Goal: Task Accomplishment & Management: Complete application form

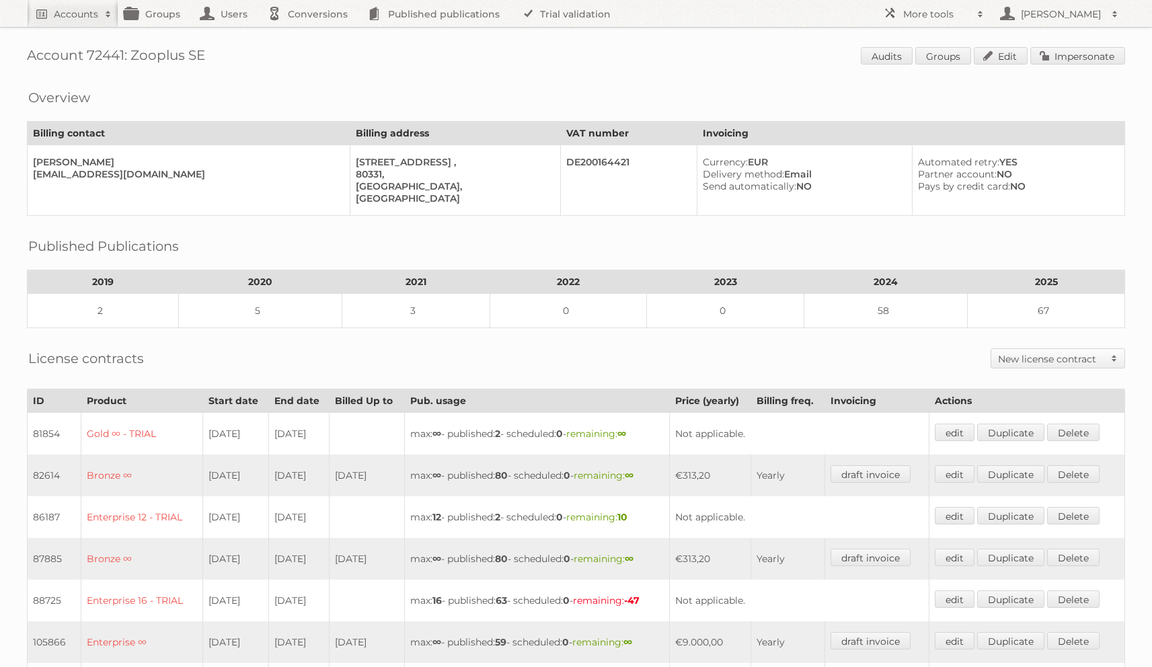
scroll to position [418, 0]
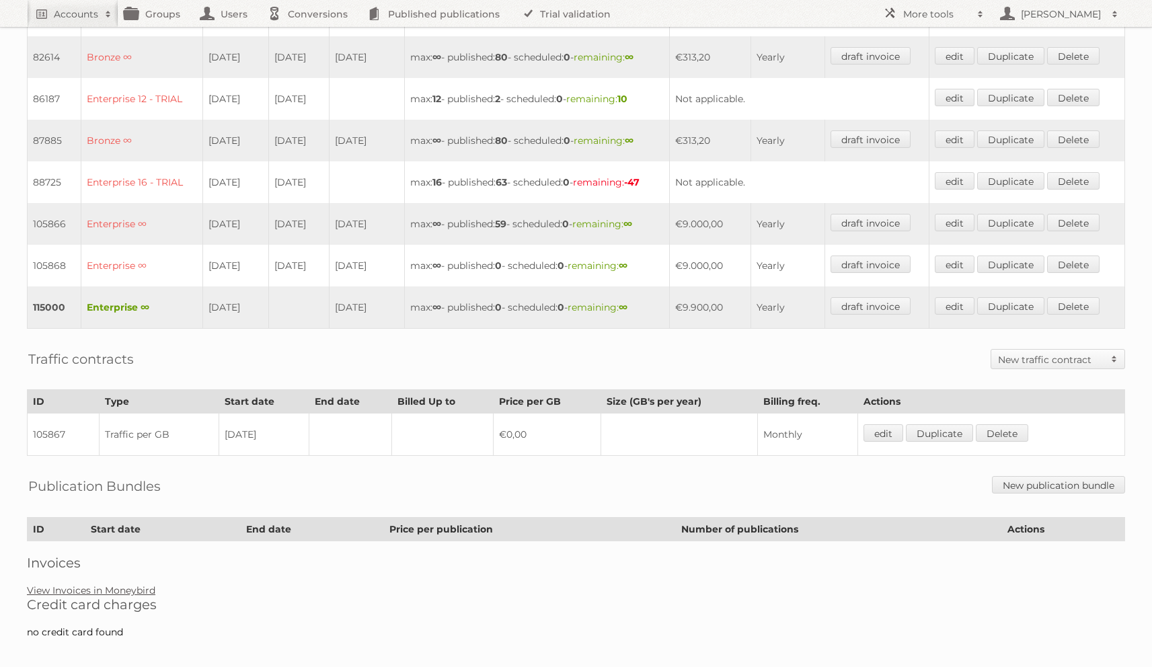
click at [116, 585] on link "View Invoices in Moneybird" at bounding box center [91, 591] width 128 height 12
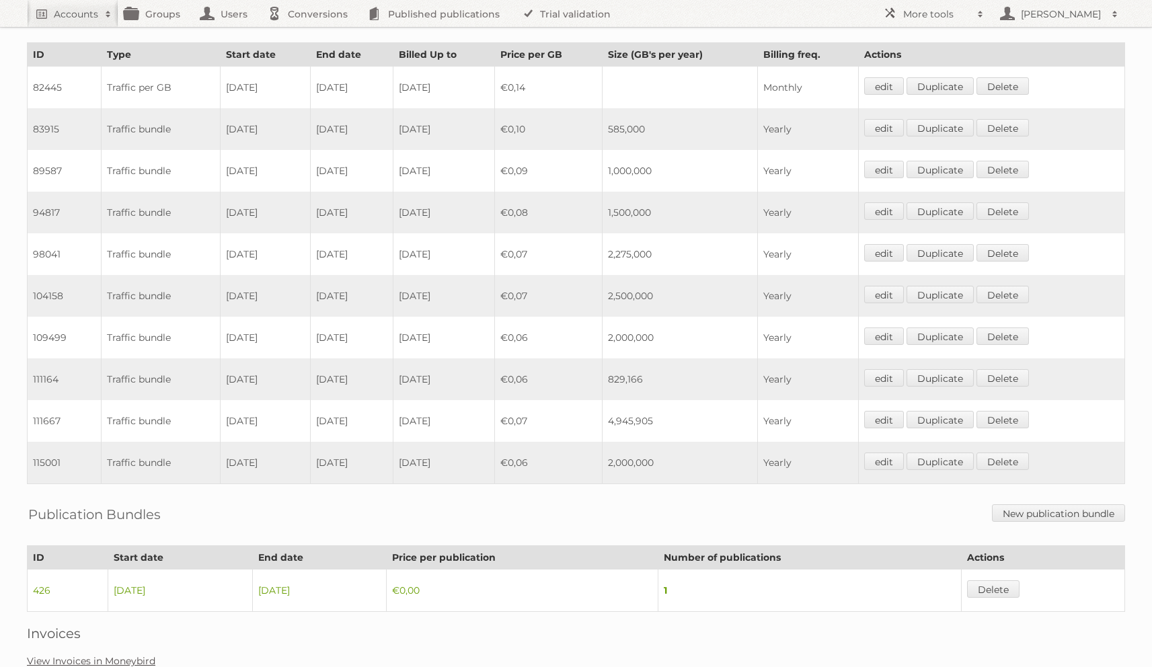
scroll to position [894, 0]
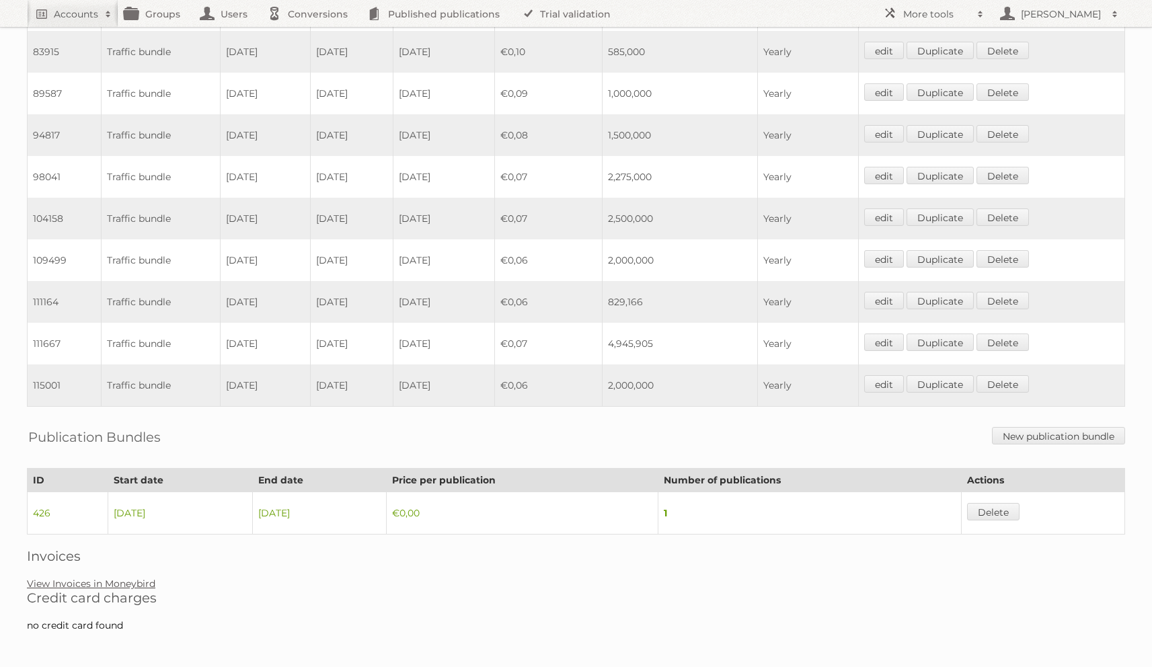
click at [72, 578] on link "View Invoices in Moneybird" at bounding box center [91, 584] width 128 height 12
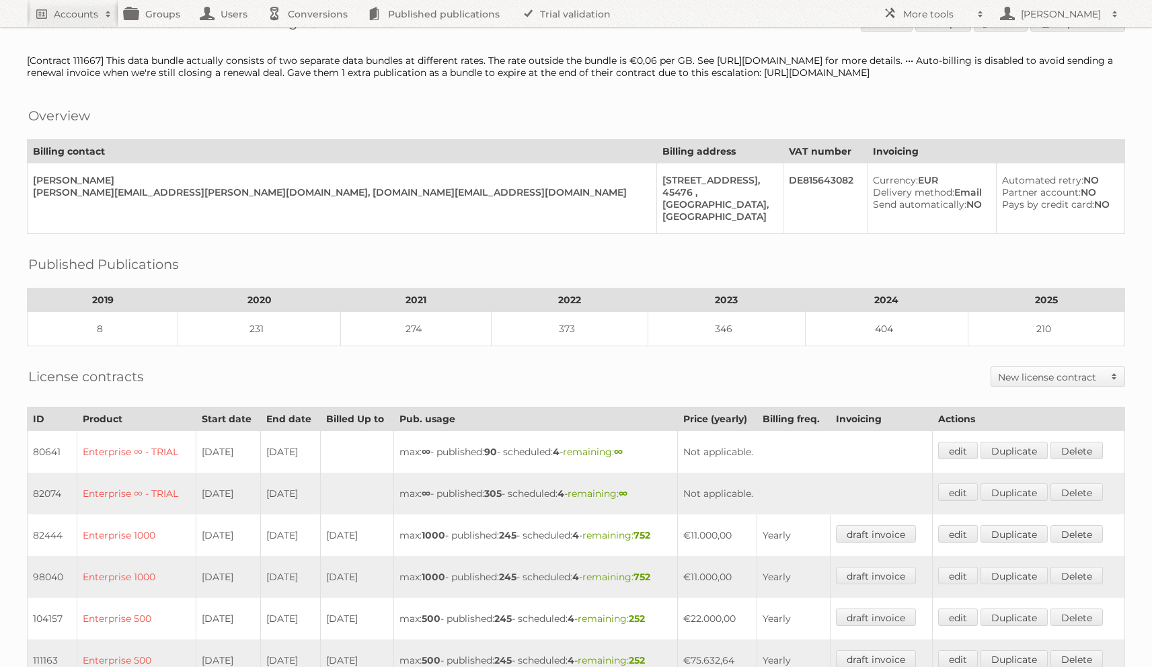
scroll to position [0, 0]
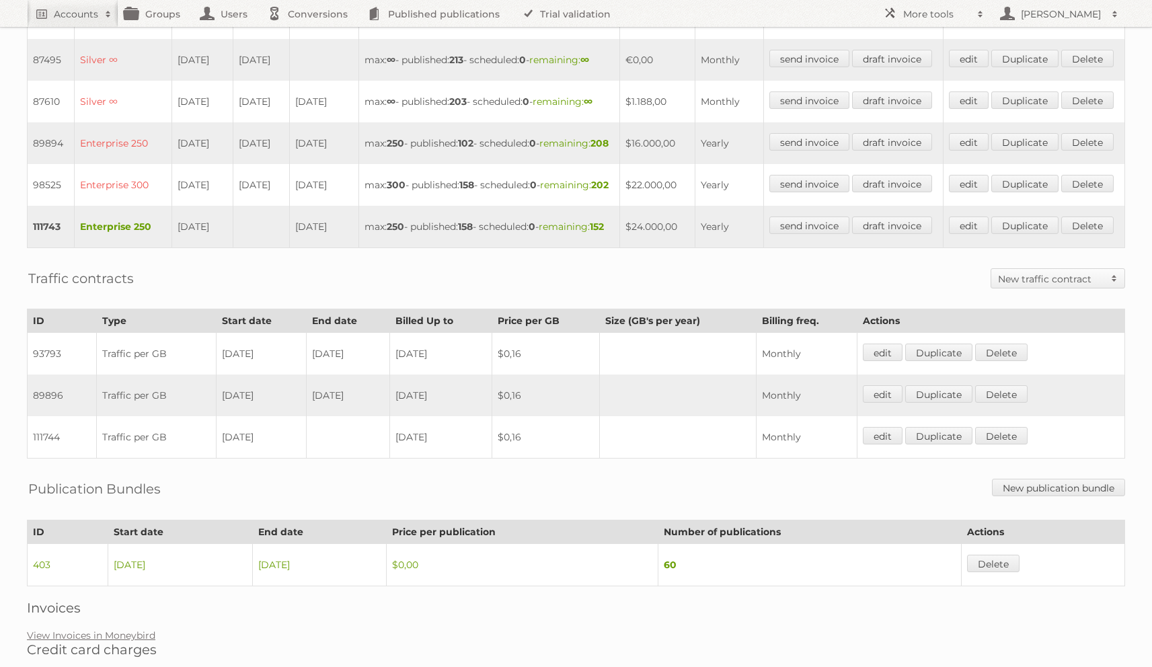
scroll to position [563, 0]
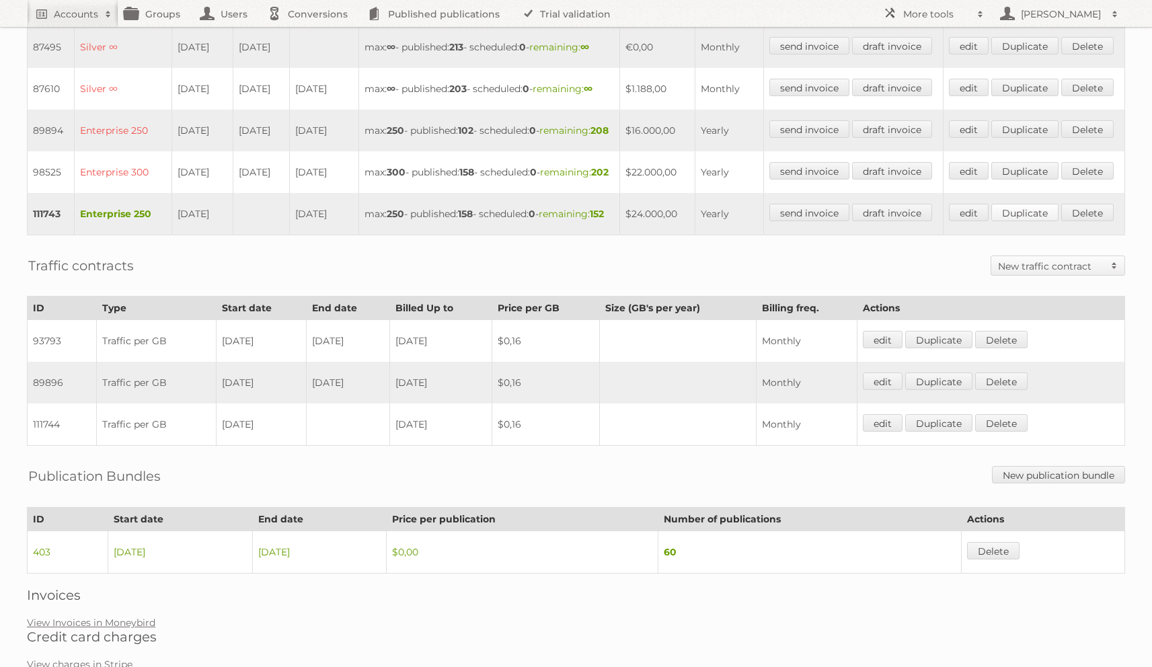
click at [1011, 221] on link "Duplicate" at bounding box center [1025, 212] width 67 height 17
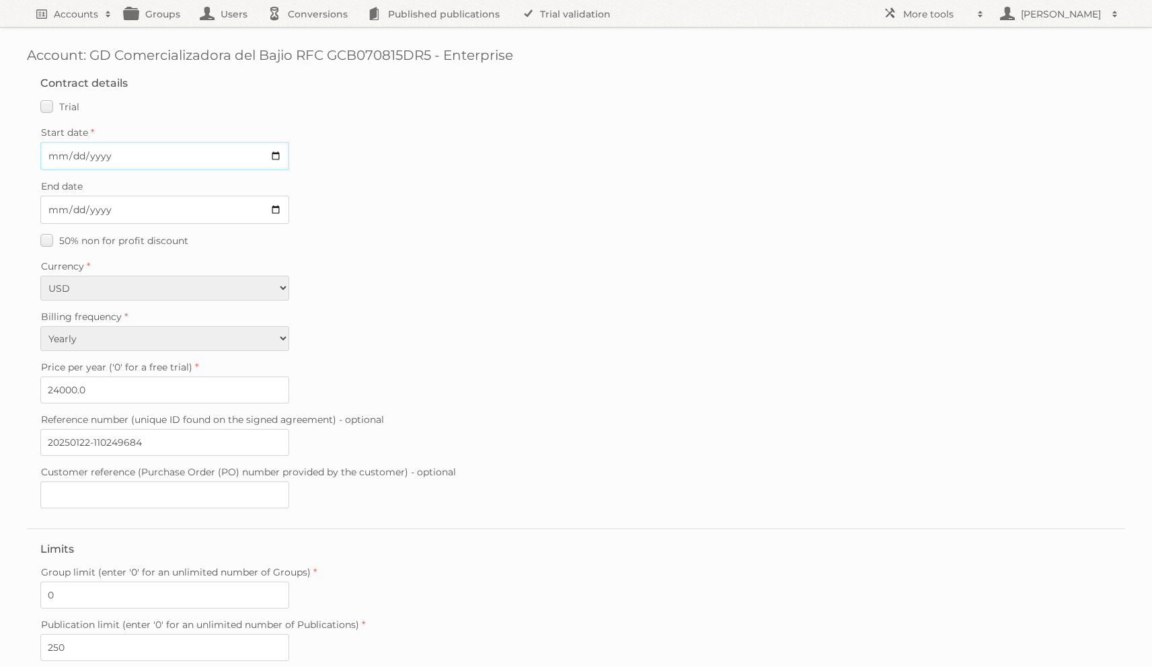
click at [50, 159] on input "Start date" at bounding box center [164, 156] width 249 height 28
type input "2025-02-01"
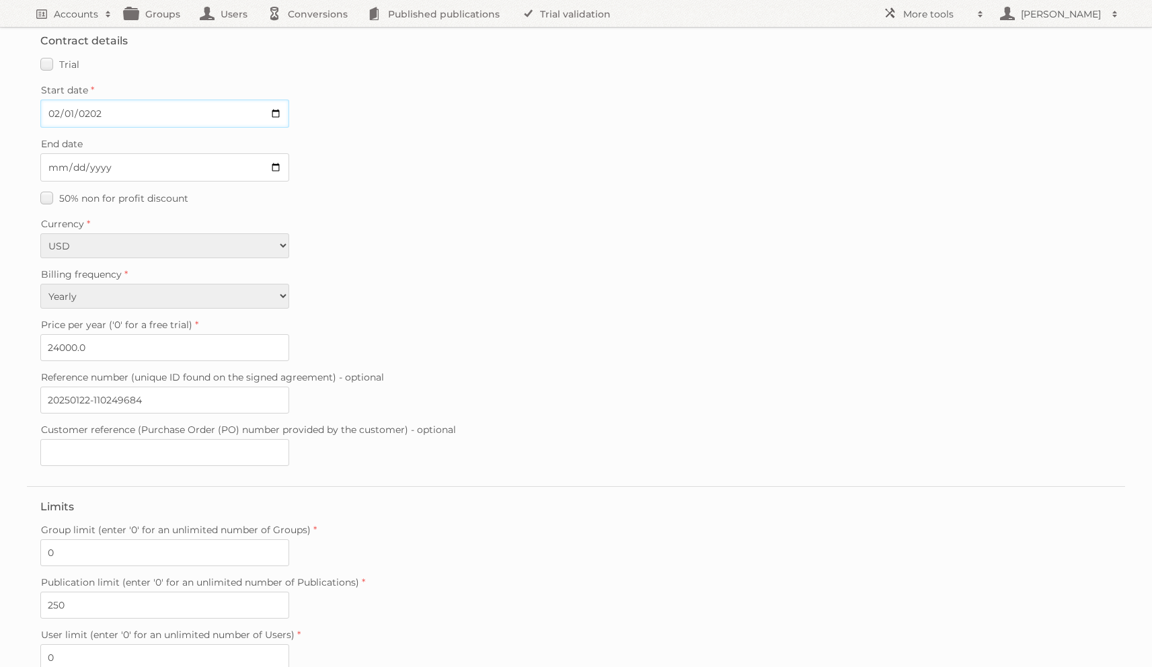
scroll to position [54, 0]
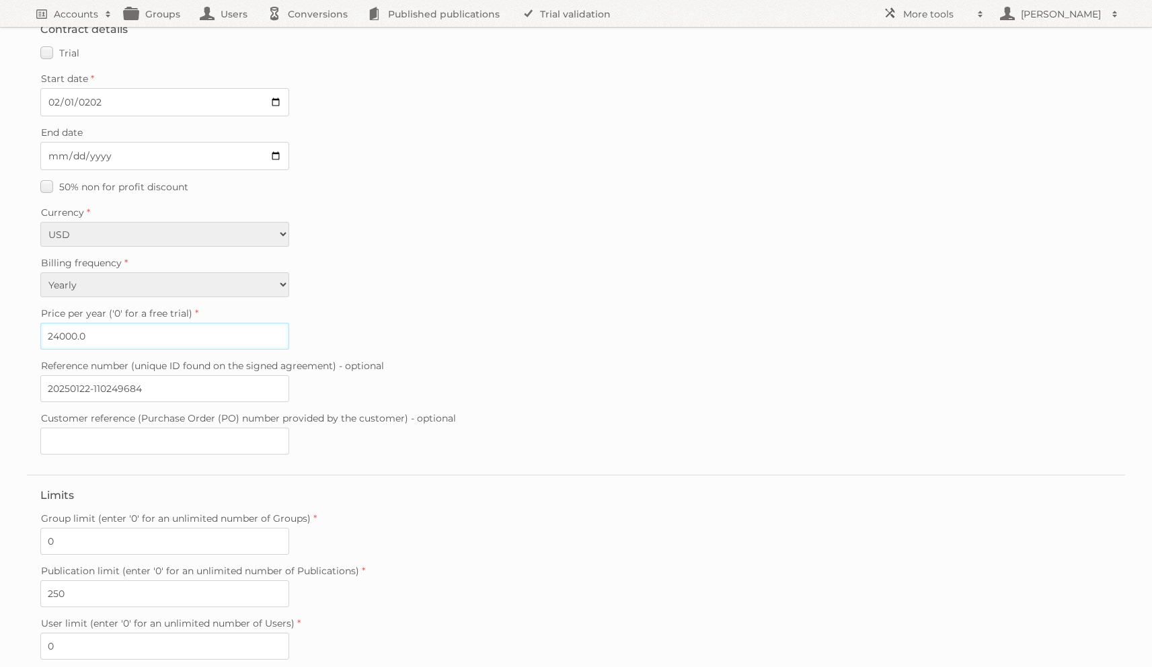
click at [57, 332] on input "24000.0" at bounding box center [164, 336] width 249 height 27
type input "27999.0"
click at [229, 387] on input "20250122-110249684" at bounding box center [164, 388] width 249 height 27
paste input "20250829-112426392"
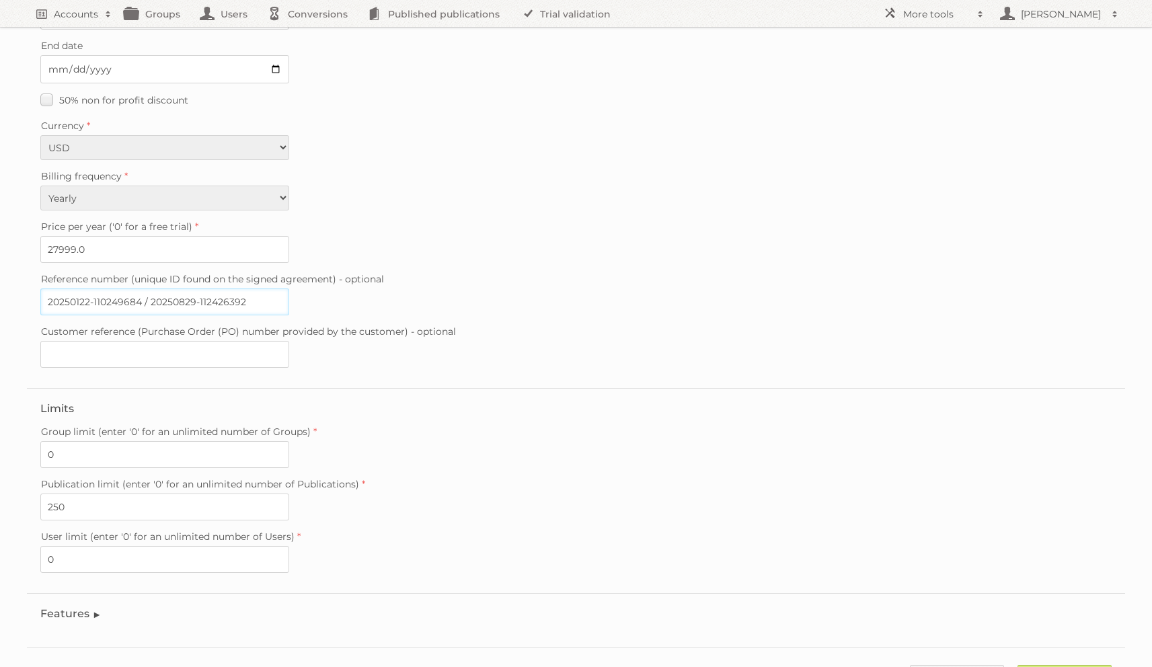
scroll to position [190, 0]
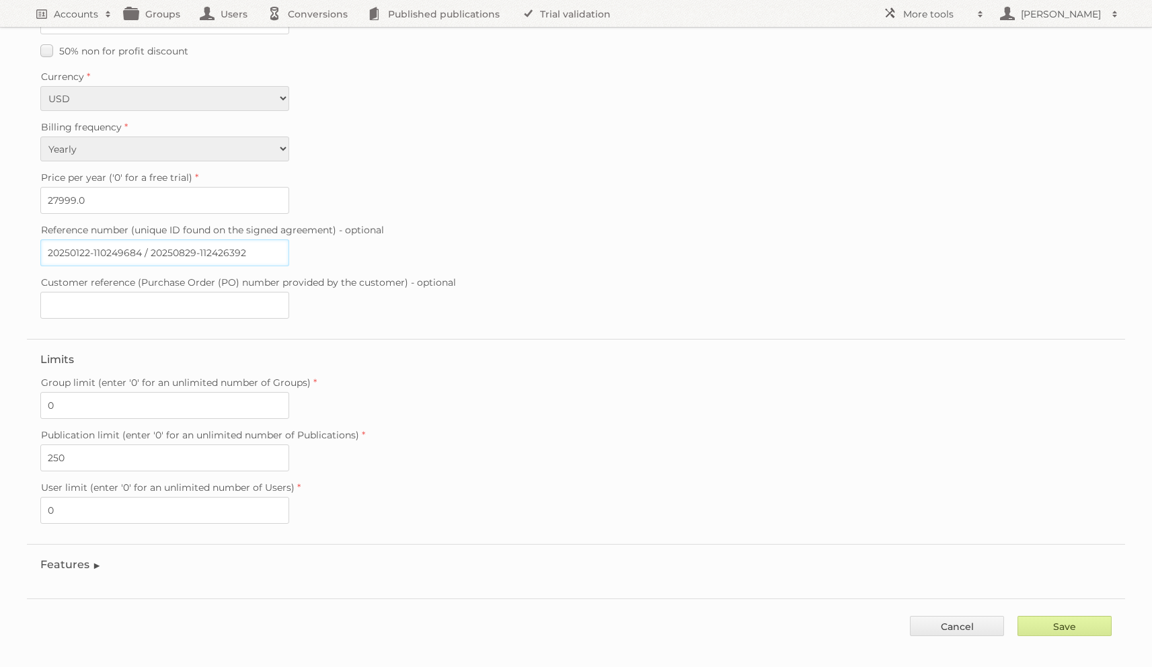
type input "20250122-110249684 / 20250829-112426392"
click at [1020, 616] on input "Save" at bounding box center [1065, 626] width 94 height 20
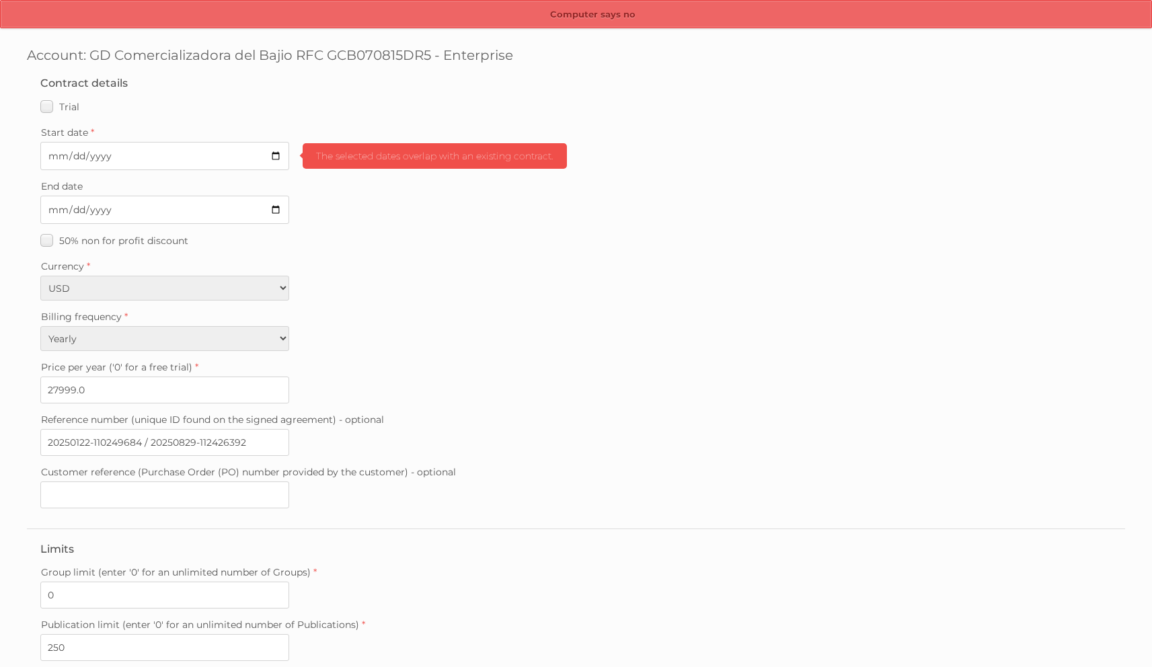
scroll to position [190, 0]
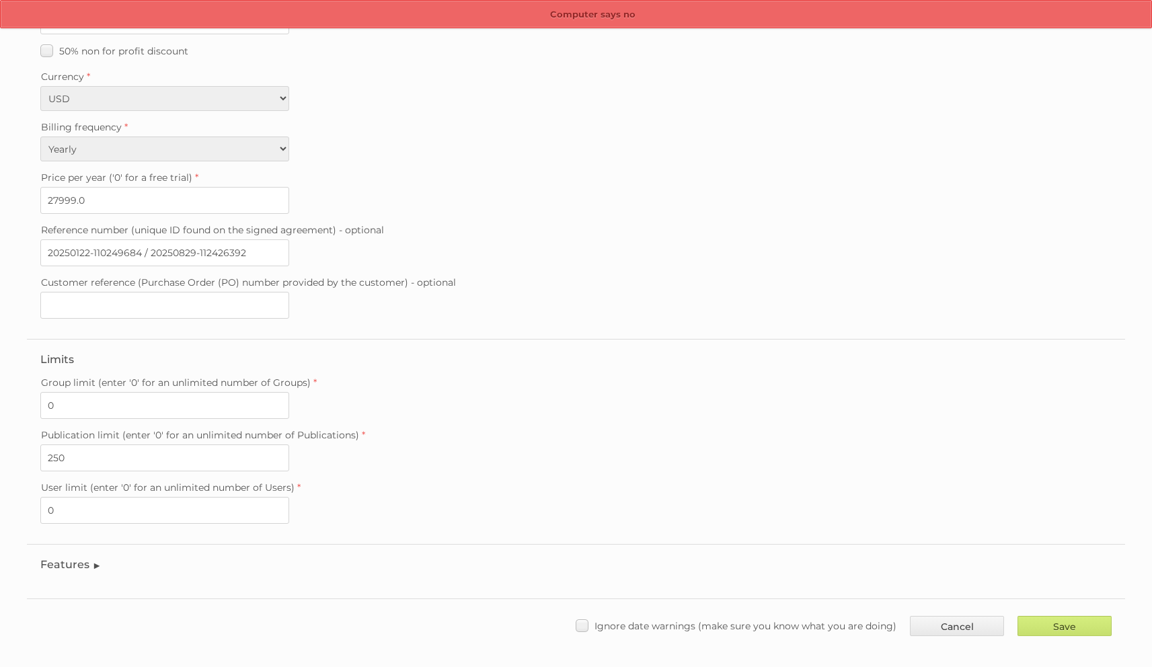
click at [679, 603] on div "Save Cancel Ignore date warnings (make sure you know what you are doing)" at bounding box center [576, 619] width 1098 height 40
click at [682, 616] on label "Ignore date warnings (make sure you know what you are doing)" at bounding box center [736, 626] width 321 height 20
click at [0, 0] on input "Ignore date warnings (make sure you know what you are doing)" at bounding box center [0, 0] width 0 height 0
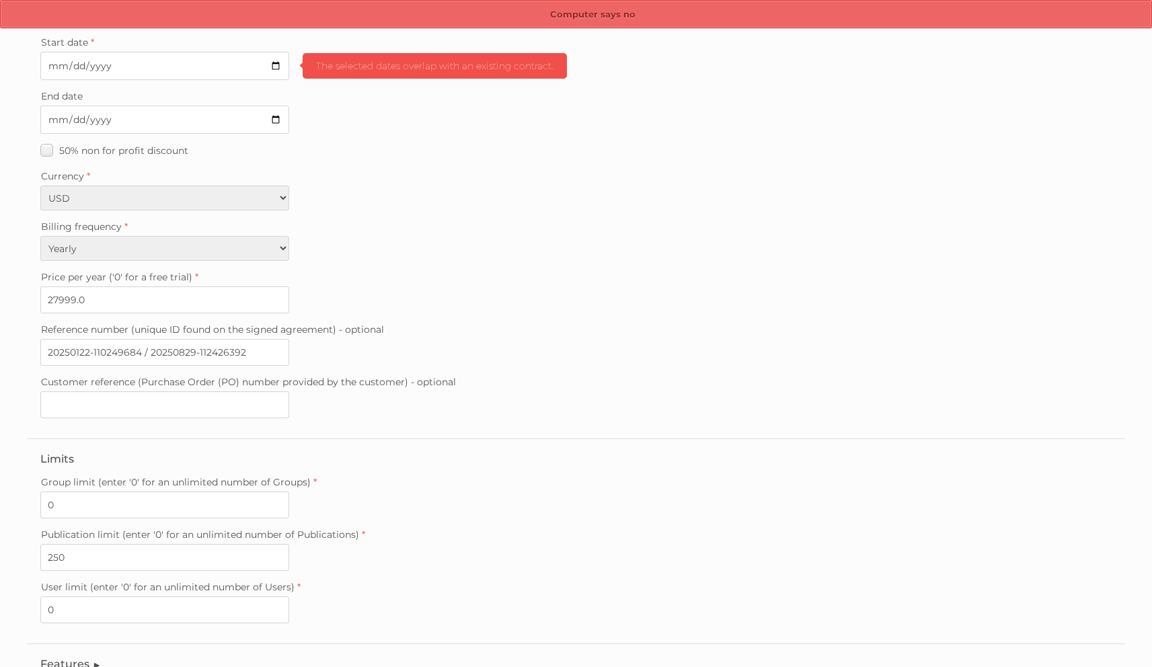
scroll to position [44, 0]
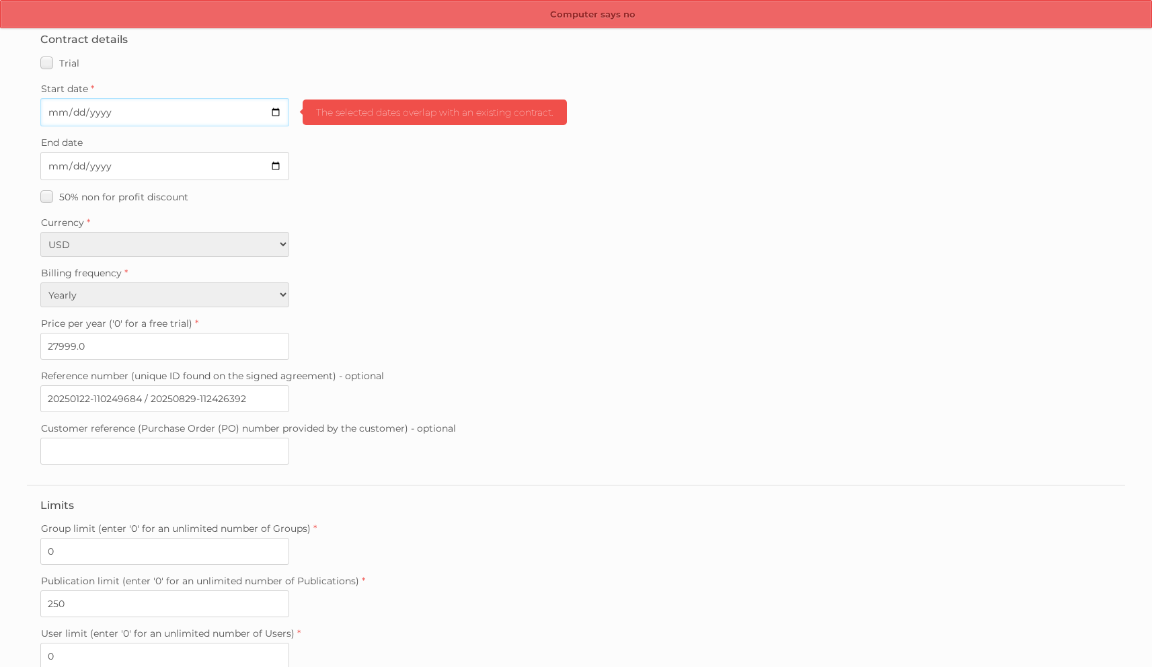
click at [213, 114] on input "2025-02-01" at bounding box center [164, 112] width 249 height 28
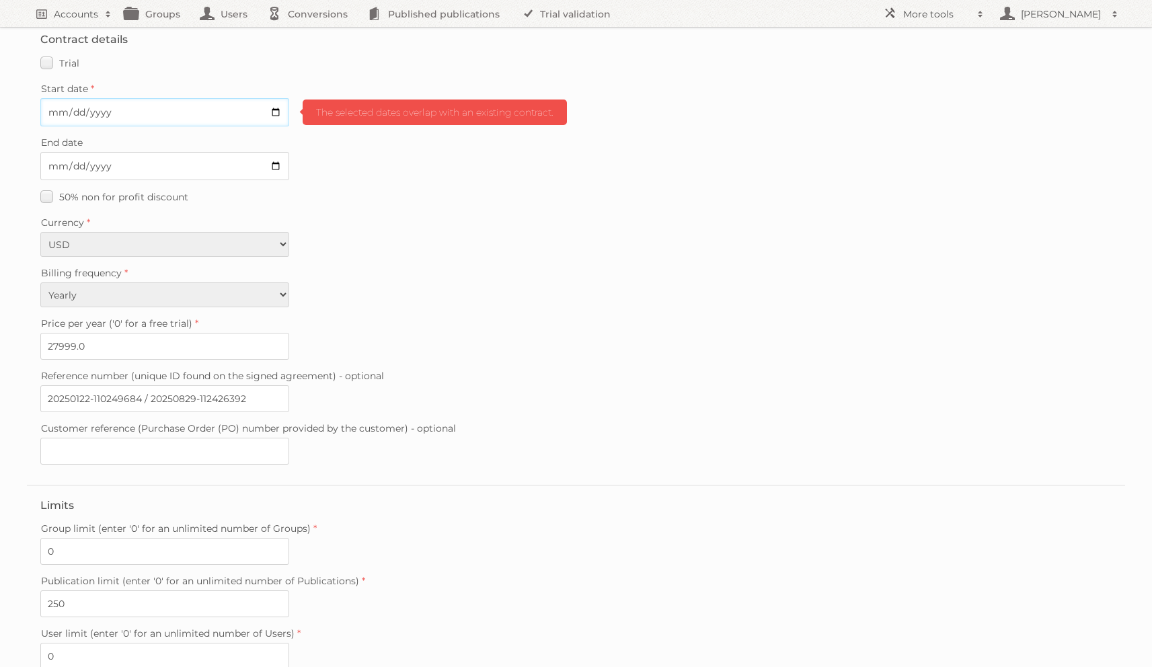
type input "2026-02-01"
click at [533, 204] on fieldset "Contract details Trial Verified trial Start date 2026-02-01 The selected dates …" at bounding box center [576, 252] width 1098 height 465
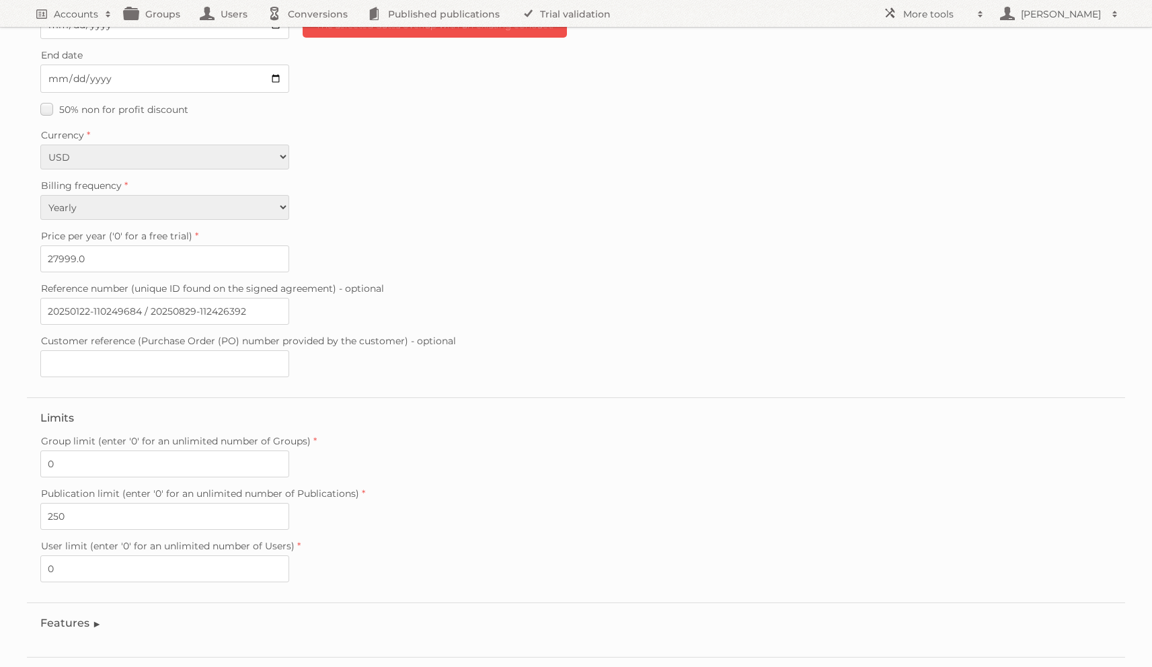
scroll to position [190, 0]
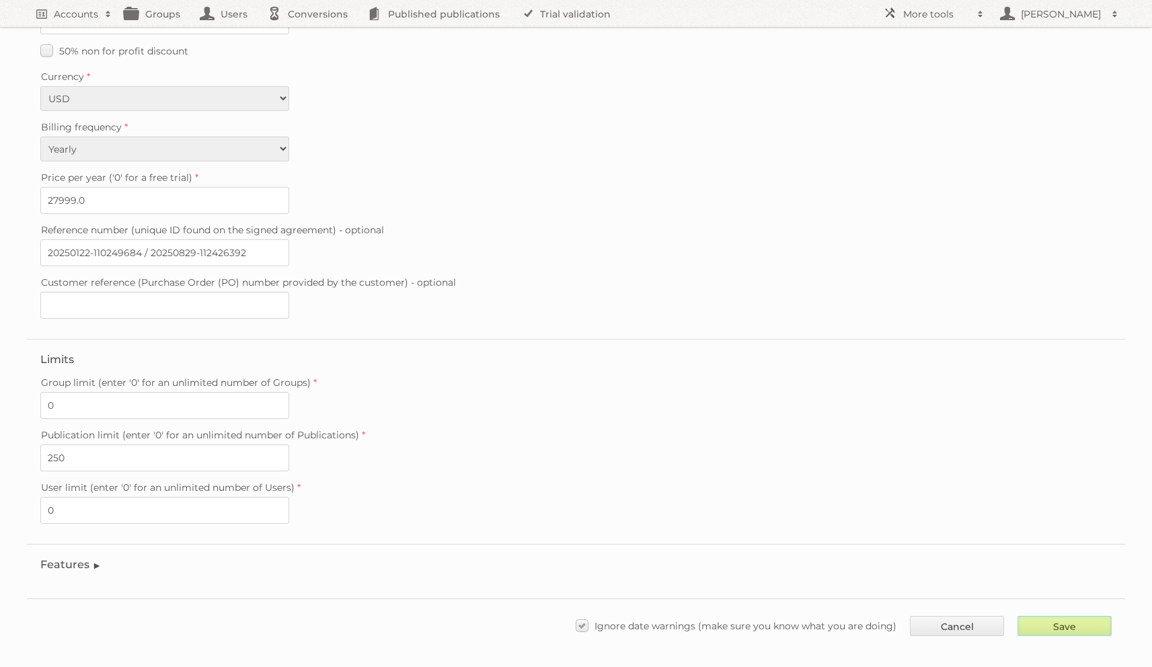
click at [1035, 616] on input "Save" at bounding box center [1065, 626] width 94 height 20
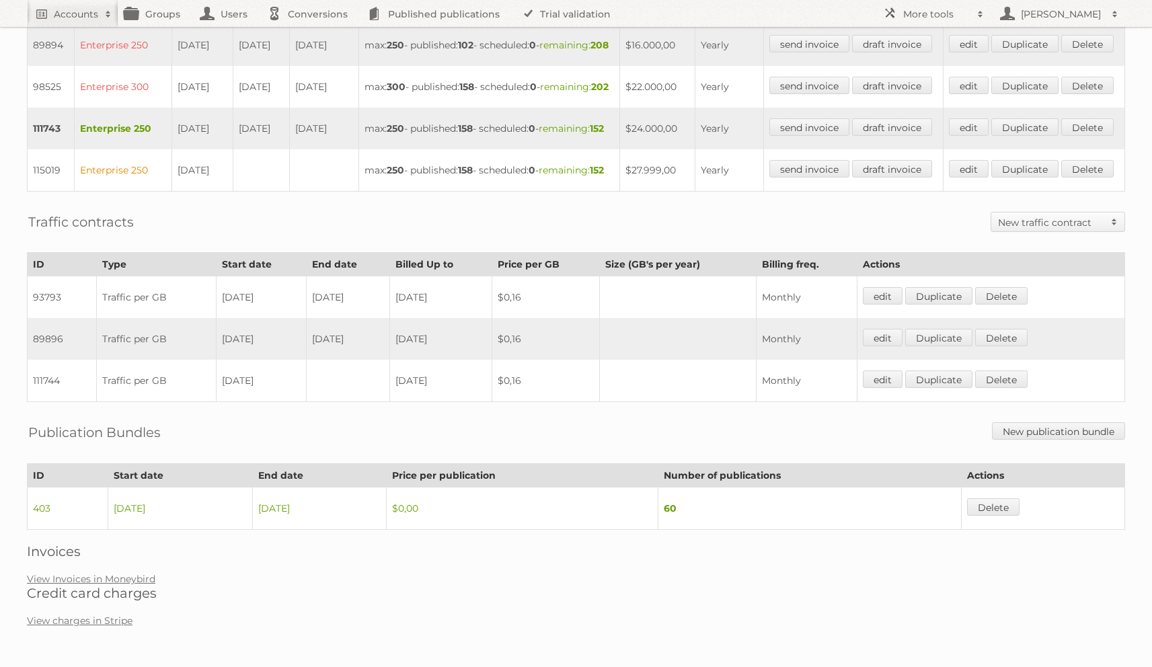
scroll to position [695, 0]
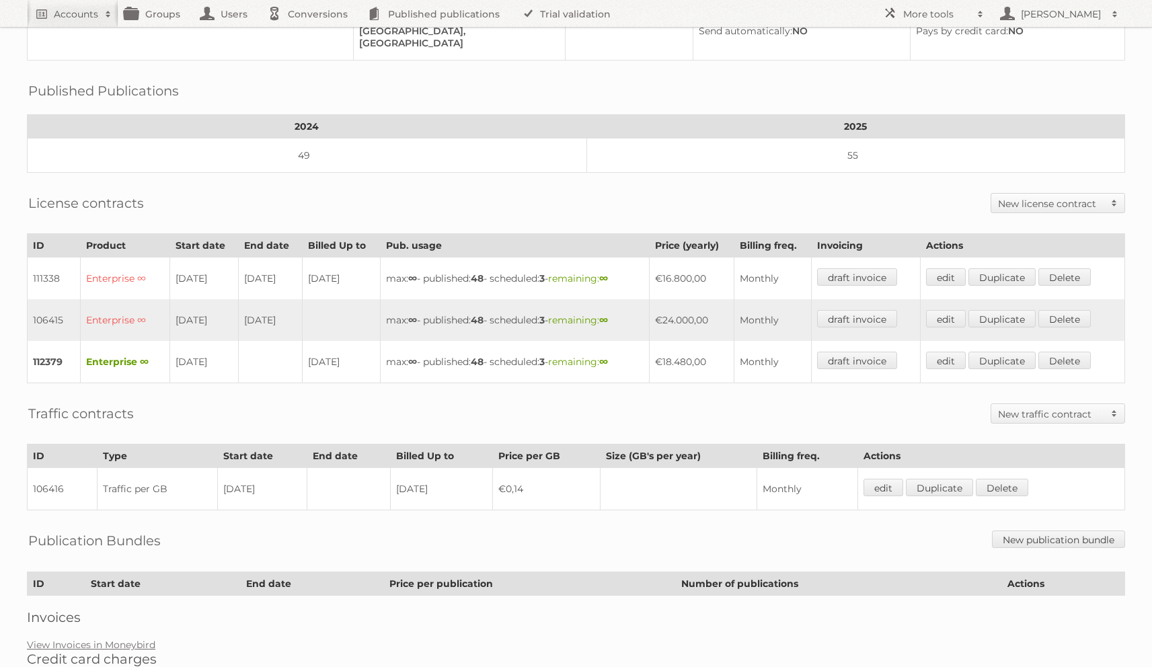
scroll to position [207, 0]
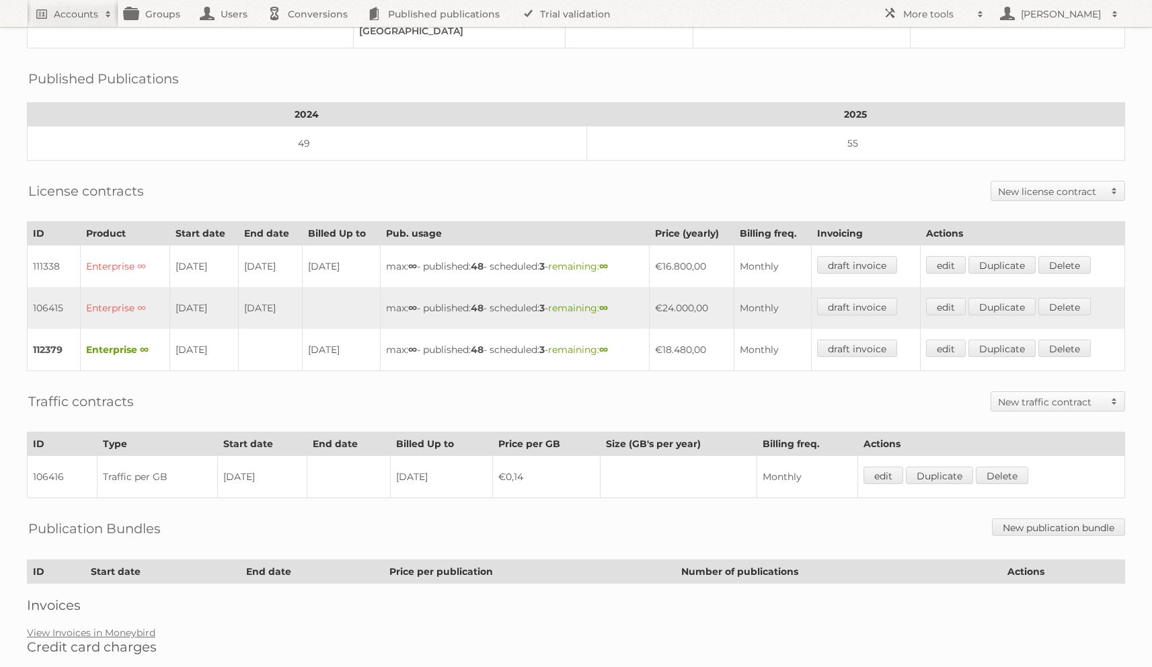
click at [260, 71] on div "Published Publications" at bounding box center [576, 68] width 1098 height 13
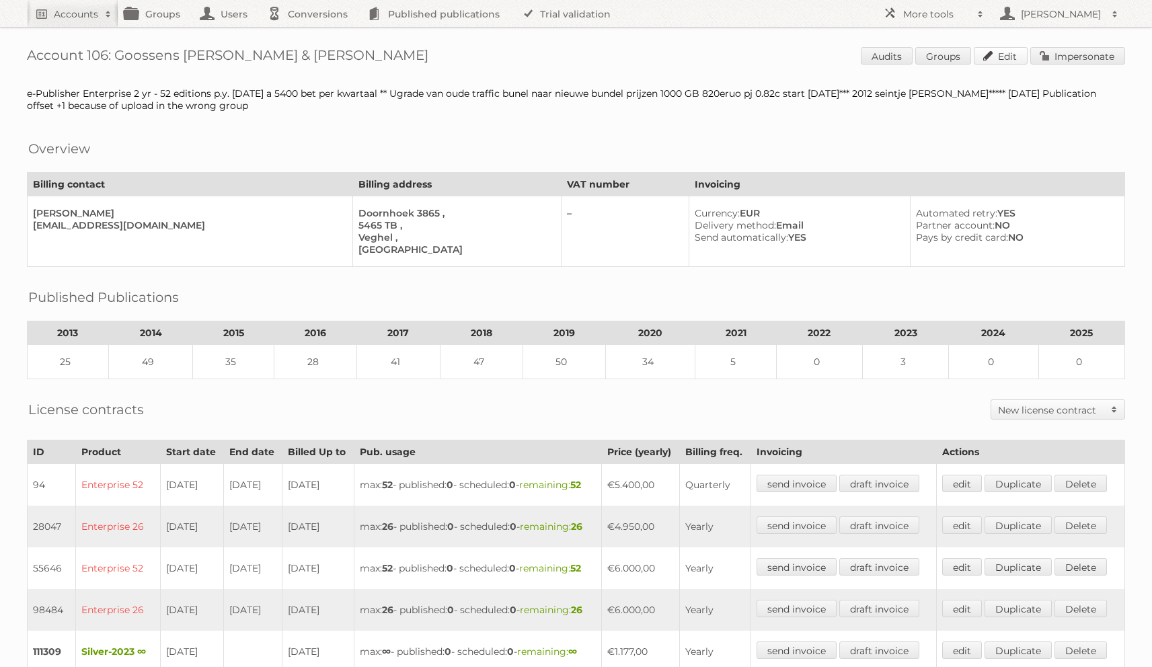
click at [992, 55] on link "Edit" at bounding box center [1001, 55] width 54 height 17
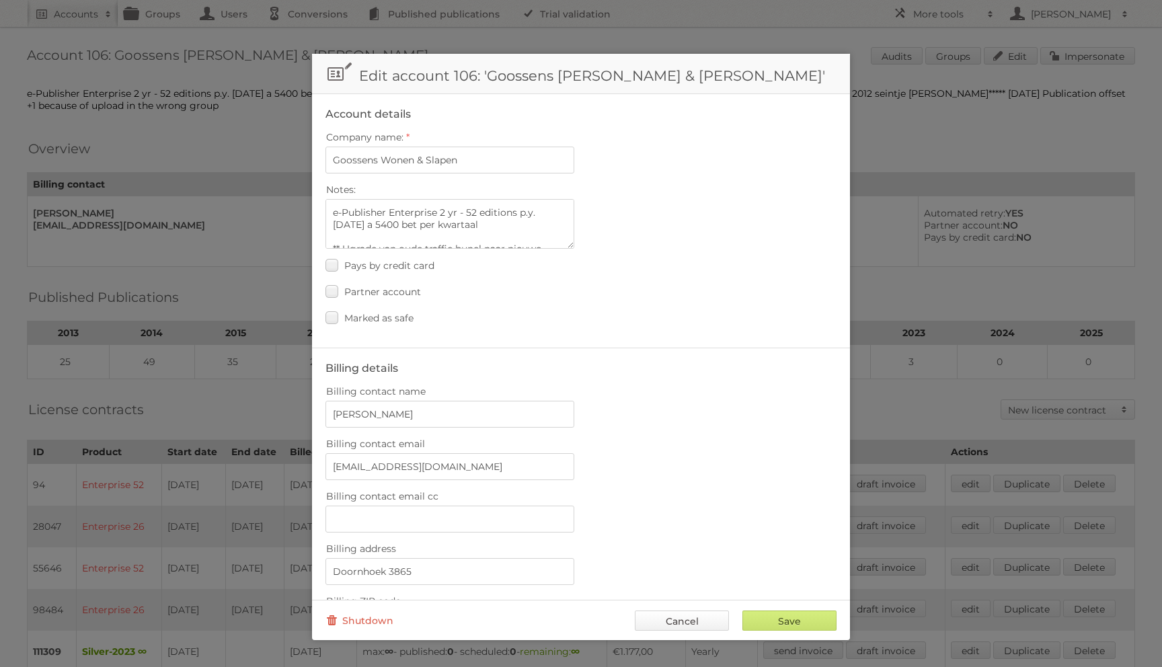
click at [696, 620] on link "Cancel" at bounding box center [682, 621] width 94 height 20
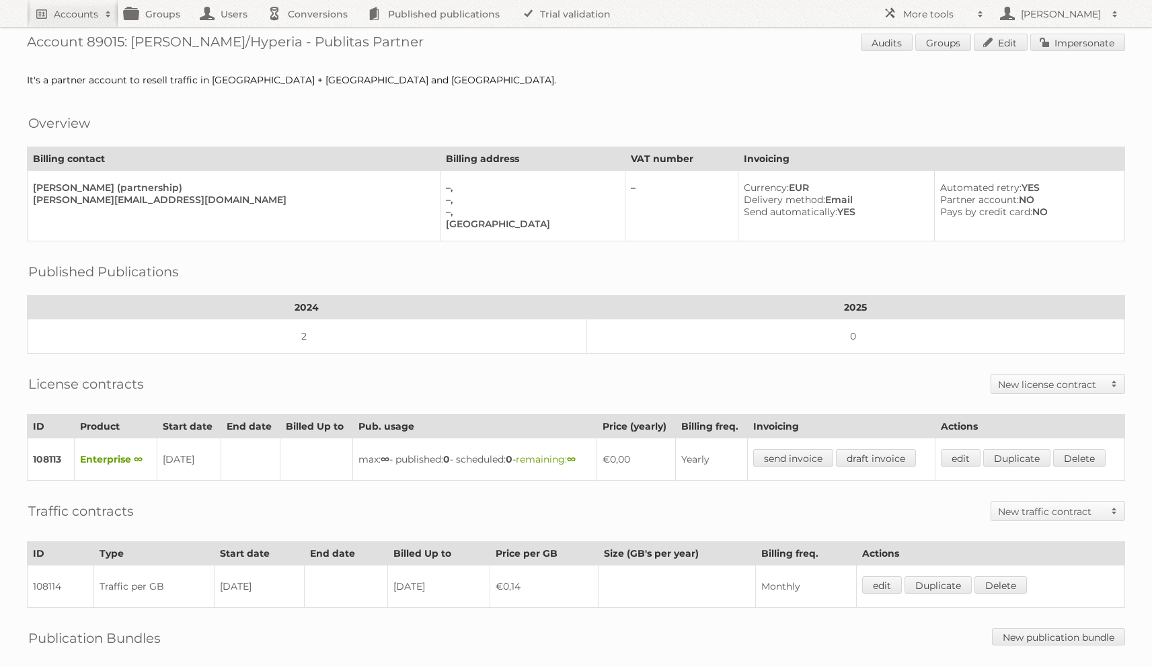
scroll to position [1, 0]
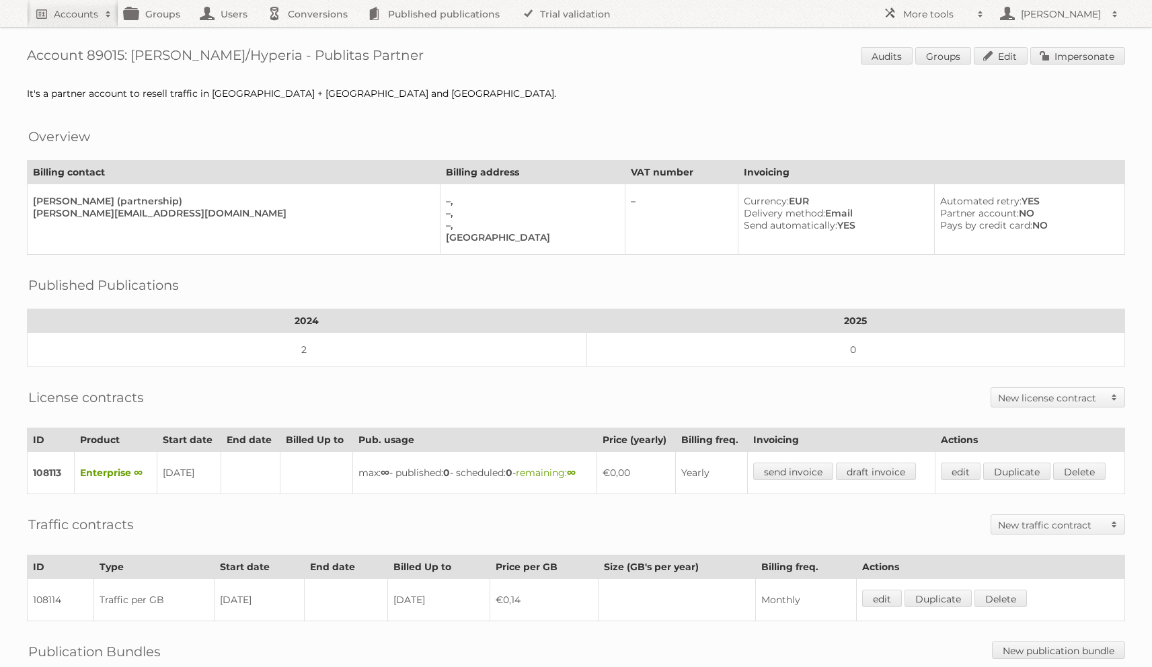
scroll to position [1, 0]
